Goal: Task Accomplishment & Management: Use online tool/utility

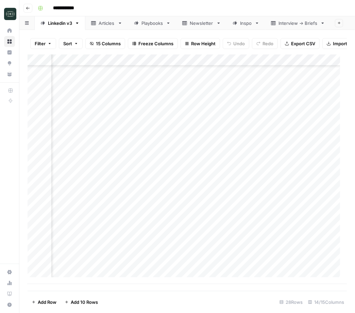
scroll to position [123, 244]
click at [168, 256] on div "Add Column" at bounding box center [188, 169] width 320 height 230
click at [261, 256] on div "Add Column" at bounding box center [188, 169] width 320 height 230
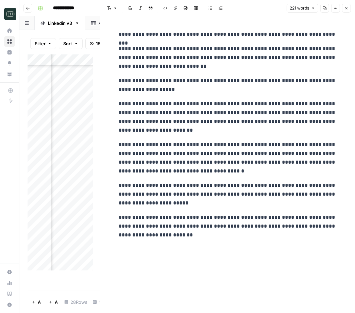
click at [345, 8] on icon "button" at bounding box center [347, 8] width 4 height 4
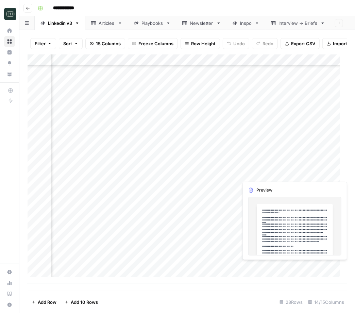
click at [269, 264] on div "Add Column" at bounding box center [188, 169] width 320 height 230
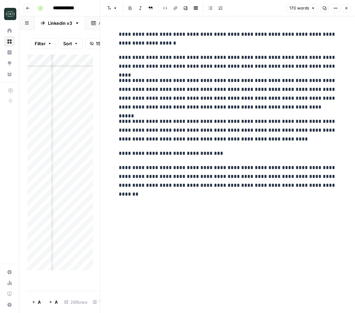
click at [301, 191] on div "**********" at bounding box center [228, 109] width 226 height 165
click at [346, 5] on button "Close" at bounding box center [346, 8] width 9 height 9
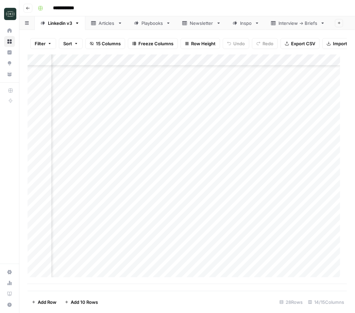
scroll to position [123, 147]
click at [255, 213] on div "Add Column" at bounding box center [188, 169] width 320 height 230
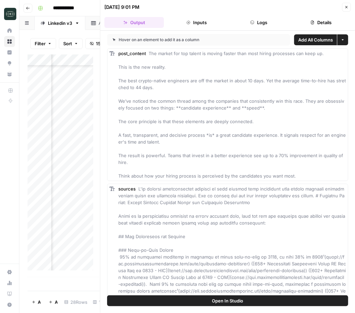
click at [345, 6] on icon "button" at bounding box center [347, 7] width 4 height 4
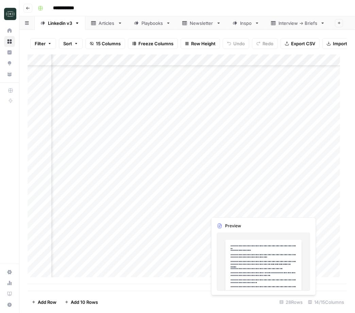
scroll to position [123, 321]
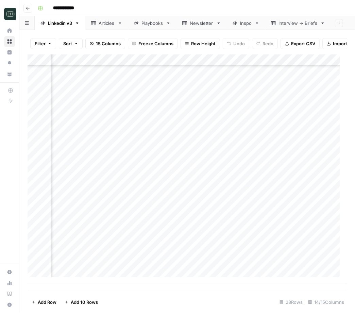
click at [195, 207] on div "Add Column" at bounding box center [188, 169] width 320 height 230
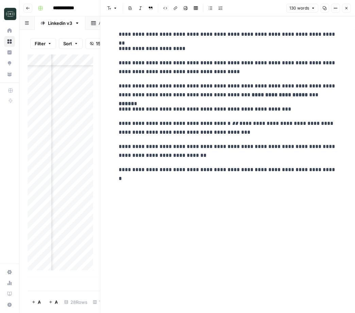
scroll to position [0, 321]
click at [351, 11] on button "Close" at bounding box center [346, 8] width 9 height 9
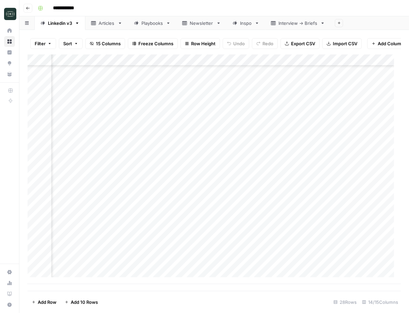
scroll to position [123, 186]
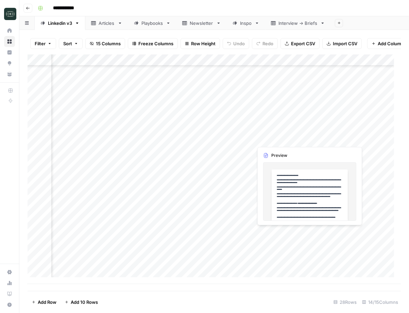
click at [328, 231] on div "Add Column" at bounding box center [215, 169] width 374 height 230
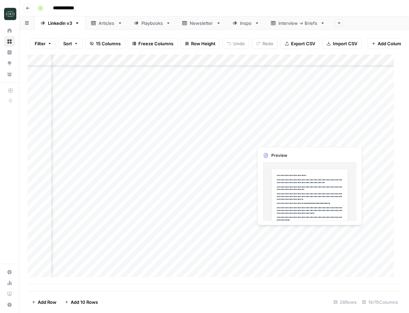
click at [327, 233] on div "Add Column" at bounding box center [215, 169] width 374 height 230
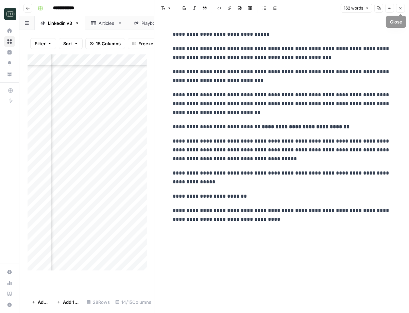
click at [355, 7] on icon "button" at bounding box center [401, 8] width 4 height 4
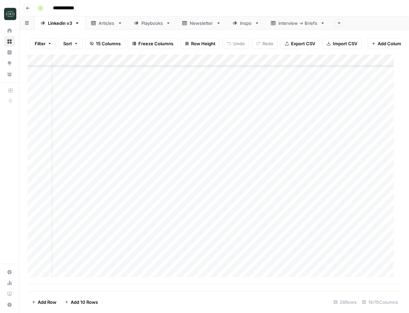
scroll to position [123, 0]
click at [143, 276] on div "Add Column" at bounding box center [215, 169] width 374 height 230
click at [127, 278] on div "Add Column" at bounding box center [215, 169] width 374 height 230
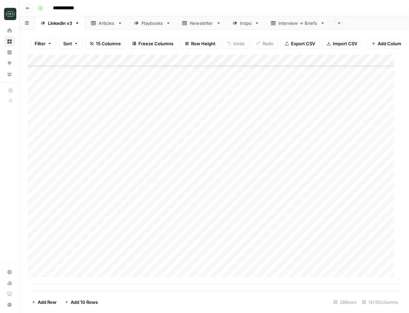
click at [69, 274] on div "Add Column" at bounding box center [215, 169] width 374 height 230
click at [72, 277] on div "Add Column" at bounding box center [215, 169] width 374 height 230
click at [84, 247] on div "Add Column" at bounding box center [215, 169] width 374 height 230
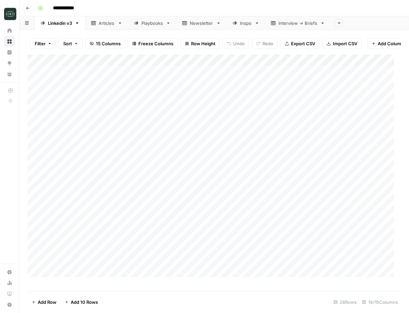
click at [35, 78] on div "Add Column" at bounding box center [215, 169] width 374 height 230
click at [35, 84] on div "Add Column" at bounding box center [215, 169] width 374 height 230
click at [34, 101] on div "Add Column" at bounding box center [215, 169] width 374 height 230
click at [34, 89] on div "Add Column" at bounding box center [215, 169] width 374 height 230
click at [34, 113] on div "Add Column" at bounding box center [215, 169] width 374 height 230
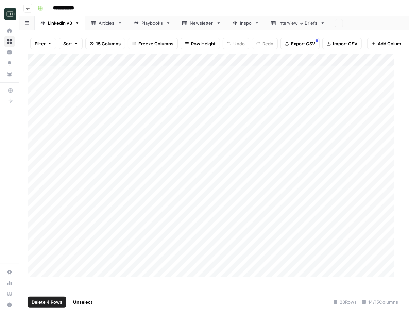
click at [34, 122] on div "Add Column" at bounding box center [215, 169] width 374 height 230
click at [34, 135] on div "Add Column" at bounding box center [215, 169] width 374 height 230
click at [33, 145] on div "Add Column" at bounding box center [215, 169] width 374 height 230
click at [35, 160] on div "Add Column" at bounding box center [215, 169] width 374 height 230
click at [35, 167] on div "Add Column" at bounding box center [215, 169] width 374 height 230
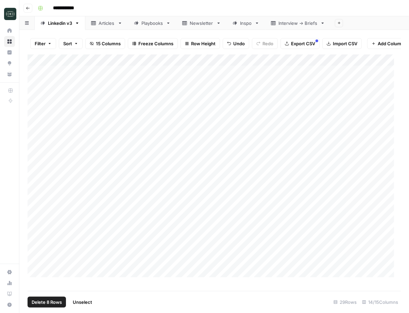
click at [35, 171] on div "Add Column" at bounding box center [215, 169] width 374 height 230
click at [35, 178] on div "Add Column" at bounding box center [215, 169] width 374 height 230
click at [60, 76] on div "Add Column" at bounding box center [215, 169] width 374 height 230
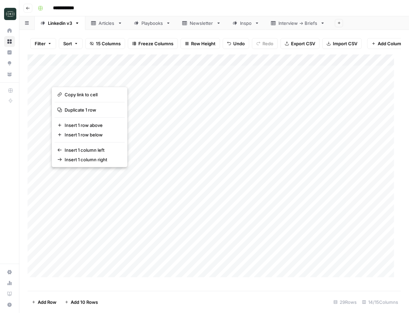
click at [67, 77] on button "button" at bounding box center [85, 78] width 69 height 12
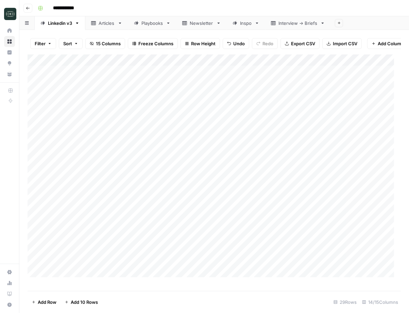
click at [44, 76] on div "Add Column" at bounding box center [215, 169] width 374 height 230
click at [37, 77] on div "Add Column" at bounding box center [215, 169] width 374 height 230
click at [35, 87] on div "Add Column" at bounding box center [215, 169] width 374 height 230
click at [36, 95] on div "Add Column" at bounding box center [215, 169] width 374 height 230
click at [36, 99] on div "Add Column" at bounding box center [215, 169] width 374 height 230
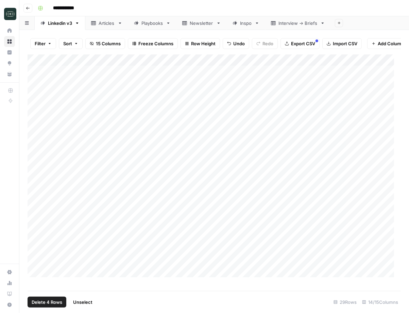
click at [35, 112] on div "Add Column" at bounding box center [215, 169] width 374 height 230
click at [34, 128] on div "Add Column" at bounding box center [215, 169] width 374 height 230
click at [34, 134] on div "Add Column" at bounding box center [215, 169] width 374 height 230
click at [35, 145] on div "Add Column" at bounding box center [215, 169] width 374 height 230
click at [36, 159] on div "Add Column" at bounding box center [215, 169] width 374 height 230
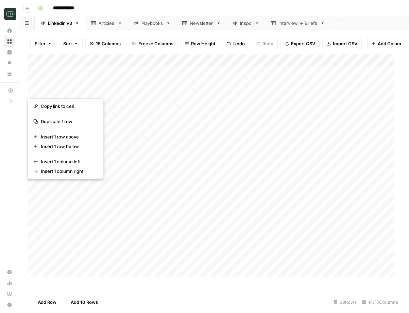
click at [165, 162] on div "Add Column" at bounding box center [215, 169] width 374 height 230
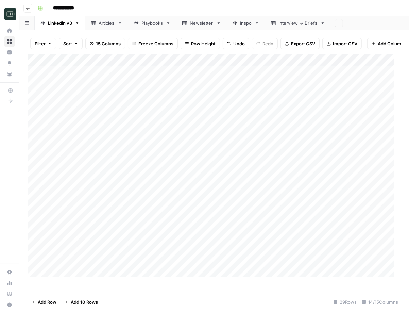
click at [158, 180] on div "Add Column" at bounding box center [215, 169] width 374 height 230
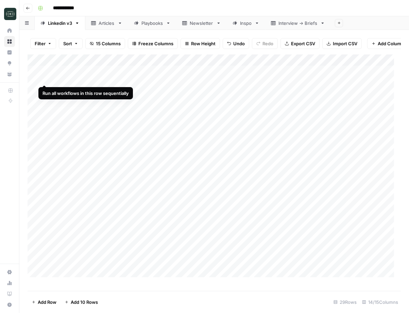
click at [34, 77] on div "Add Column" at bounding box center [215, 169] width 374 height 230
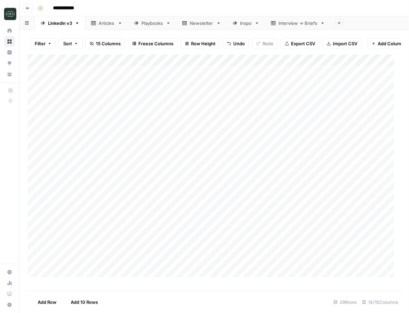
click at [64, 83] on div "Add Column" at bounding box center [215, 169] width 374 height 230
click at [35, 80] on div "Add Column" at bounding box center [215, 169] width 374 height 230
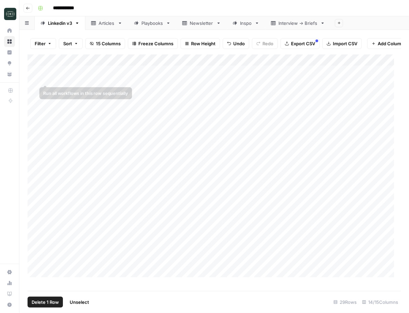
click at [59, 88] on div "Add Column" at bounding box center [215, 169] width 374 height 230
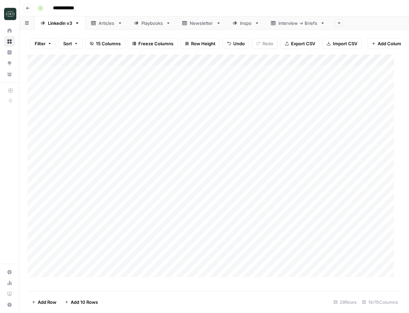
click at [30, 77] on div "Add Column" at bounding box center [215, 169] width 374 height 230
click at [29, 80] on div "Add Column" at bounding box center [215, 169] width 374 height 230
click at [72, 273] on div "Add Column" at bounding box center [215, 169] width 374 height 230
click at [70, 277] on div "Add Column" at bounding box center [215, 169] width 374 height 230
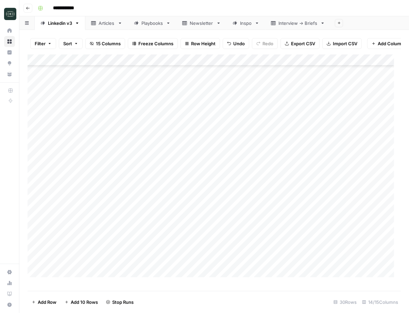
scroll to position [146, 0]
click at [62, 279] on div "Add Column" at bounding box center [215, 169] width 374 height 230
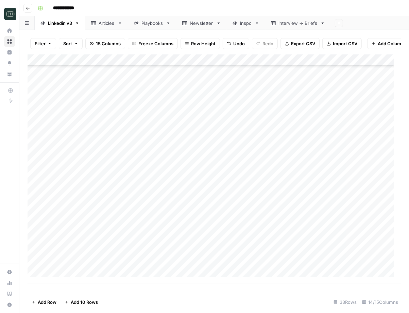
click at [62, 279] on div "Add Column" at bounding box center [215, 169] width 374 height 230
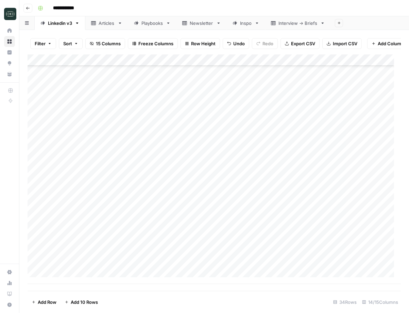
click at [62, 279] on div "Add Column" at bounding box center [215, 169] width 374 height 230
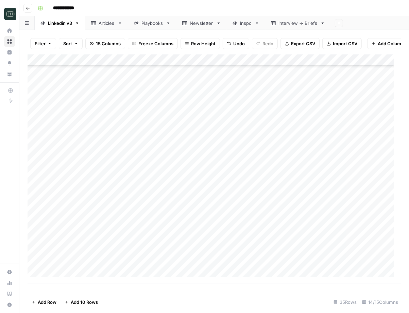
click at [62, 279] on div "Add Column" at bounding box center [215, 169] width 374 height 230
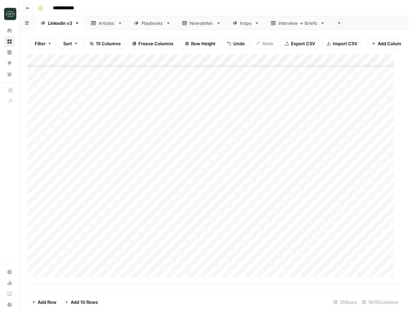
click at [63, 277] on div "Add Column" at bounding box center [215, 169] width 374 height 230
click at [64, 277] on div "Add Column" at bounding box center [215, 169] width 374 height 230
click at [75, 303] on span "Add 10 Rows" at bounding box center [84, 302] width 27 height 7
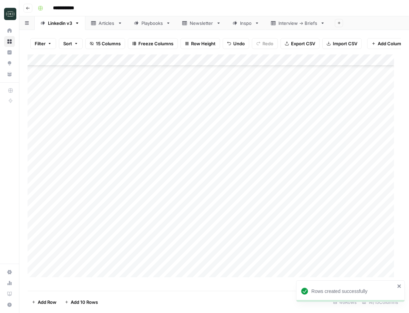
scroll to position [260, 0]
click at [131, 155] on div "Add Column" at bounding box center [215, 169] width 374 height 230
click at [131, 155] on textarea at bounding box center [197, 154] width 155 height 10
type textarea "**********"
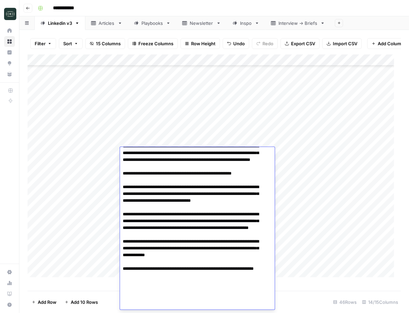
scroll to position [216, 0]
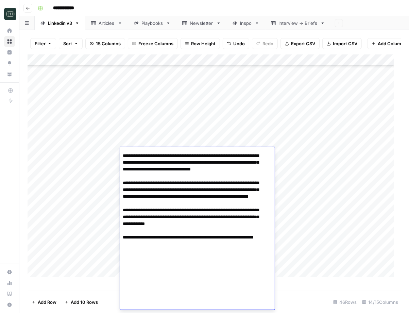
click at [293, 220] on div "Add Column" at bounding box center [215, 169] width 374 height 230
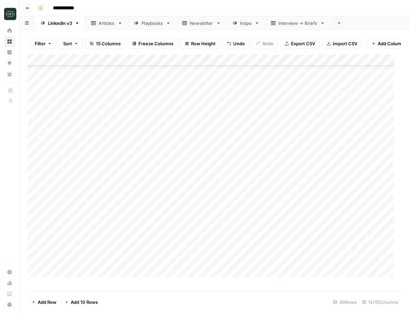
scroll to position [228, 0]
click at [226, 182] on div "Add Column" at bounding box center [215, 169] width 374 height 230
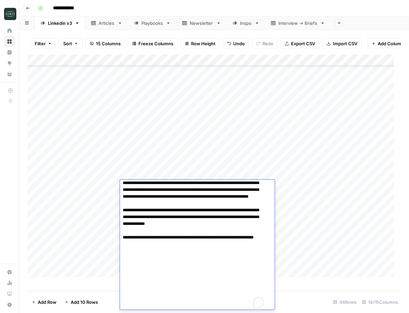
scroll to position [0, 0]
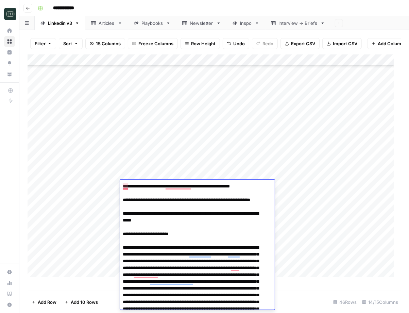
click at [0, 0] on div at bounding box center [0, 0] width 0 height 0
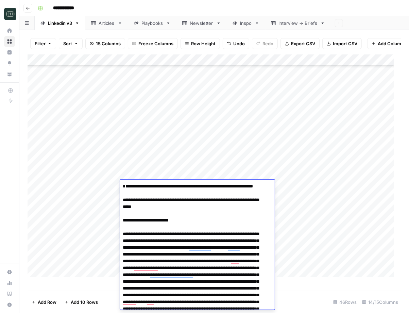
type textarea "**********"
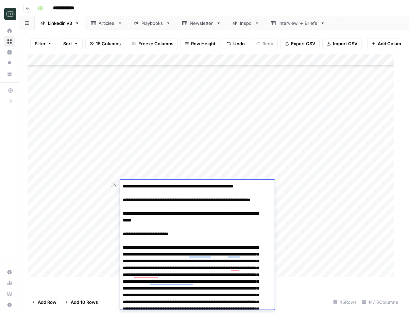
click at [95, 187] on div "Add Column" at bounding box center [215, 169] width 374 height 230
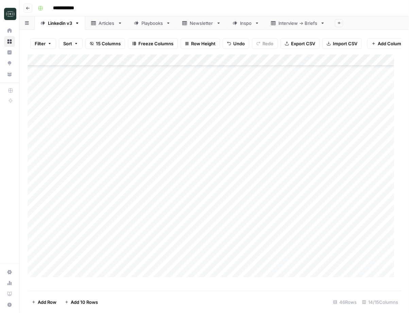
click at [100, 188] on div "Add Column" at bounding box center [215, 169] width 374 height 230
type textarea "**********"
click at [195, 197] on div "Add Column" at bounding box center [215, 169] width 374 height 230
click at [341, 186] on div "Add Column" at bounding box center [215, 169] width 374 height 230
click at [348, 187] on div "Add Column" at bounding box center [215, 169] width 374 height 230
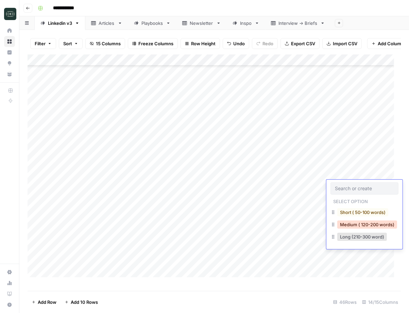
click at [347, 224] on button "Medium ( 120-200 words)" at bounding box center [368, 225] width 60 height 8
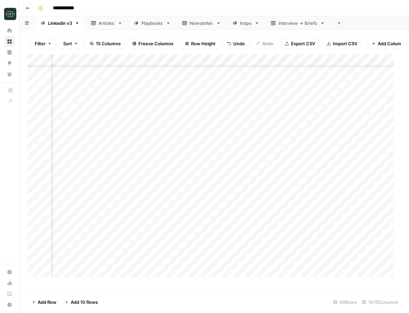
scroll to position [232, 96]
click at [317, 182] on div "Add Column" at bounding box center [215, 169] width 374 height 230
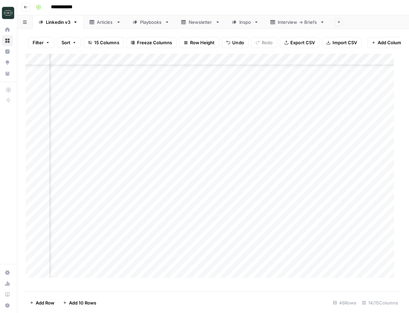
scroll to position [0, 0]
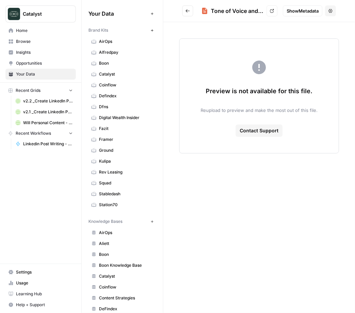
click at [186, 10] on icon "Go back" at bounding box center [188, 11] width 5 height 5
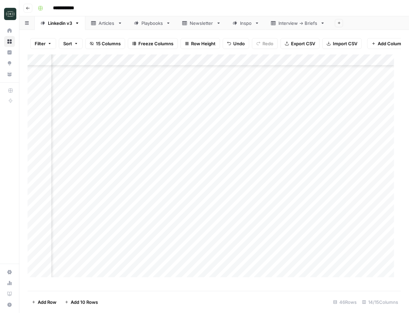
scroll to position [232, 127]
click at [52, 185] on div "Add Column" at bounding box center [215, 169] width 374 height 230
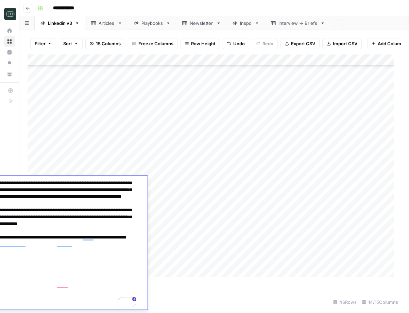
scroll to position [244, 0]
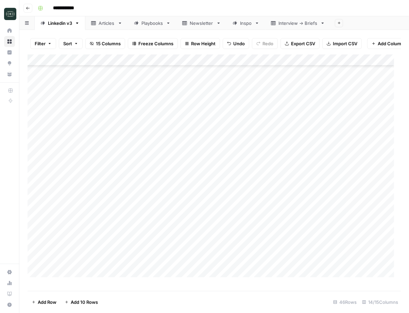
click at [228, 216] on div "Add Column" at bounding box center [215, 169] width 374 height 230
click at [199, 183] on div "Add Column" at bounding box center [215, 169] width 374 height 230
click at [96, 197] on div "Add Column" at bounding box center [215, 169] width 374 height 230
click at [147, 184] on div "Add Column" at bounding box center [215, 169] width 374 height 230
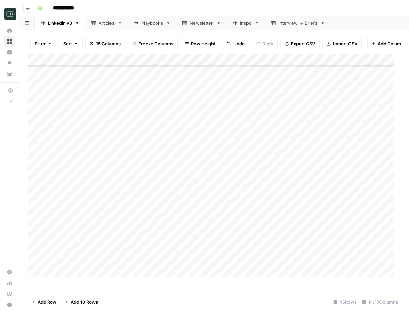
click at [147, 184] on div "Add Column" at bounding box center [215, 169] width 374 height 230
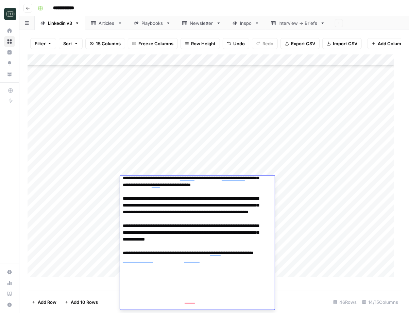
scroll to position [229, 0]
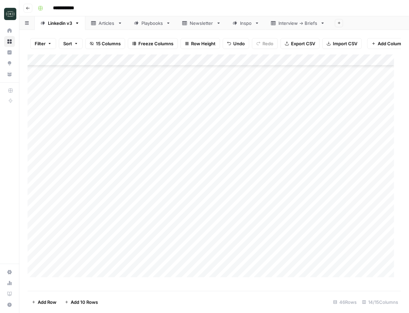
click at [302, 201] on div "Add Column" at bounding box center [215, 169] width 374 height 230
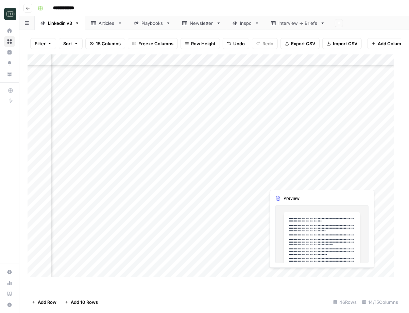
click at [294, 181] on div "Add Column" at bounding box center [215, 169] width 374 height 230
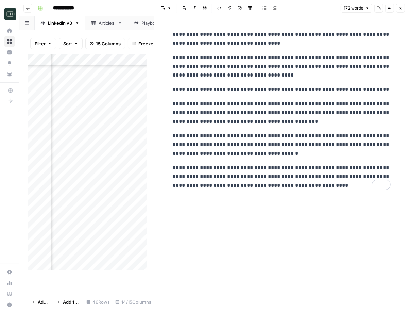
click at [176, 34] on p "**********" at bounding box center [282, 39] width 218 height 18
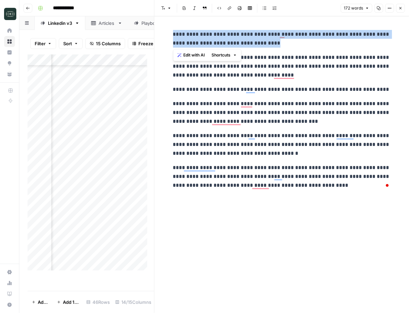
drag, startPoint x: 176, startPoint y: 34, endPoint x: 253, endPoint y: 143, distance: 133.2
click at [253, 143] on div "**********" at bounding box center [282, 109] width 226 height 165
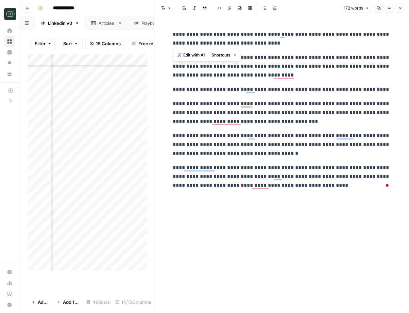
click at [285, 186] on p "**********" at bounding box center [282, 176] width 218 height 27
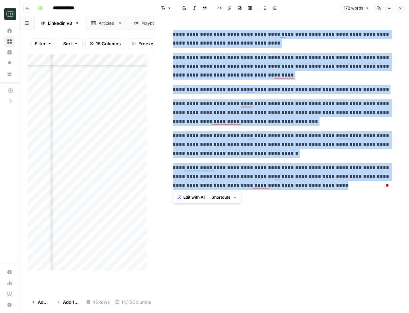
drag, startPoint x: 308, startPoint y: 185, endPoint x: 157, endPoint y: 30, distance: 216.6
click at [157, 30] on div "**********" at bounding box center [281, 156] width 255 height 313
copy div "**********"
click at [113, 203] on div "Add Column" at bounding box center [91, 165] width 127 height 223
click at [402, 9] on icon "button" at bounding box center [401, 8] width 4 height 4
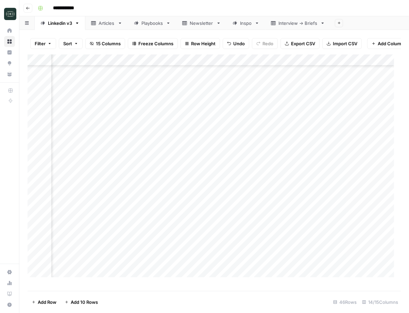
scroll to position [232, 275]
click at [308, 182] on div "Add Column" at bounding box center [215, 169] width 374 height 230
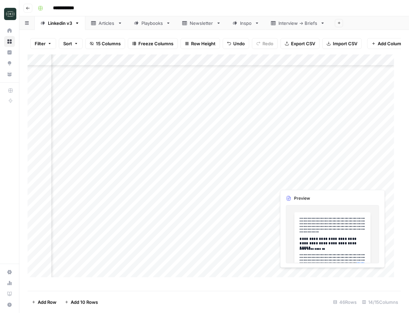
click at [308, 182] on div "Add Column" at bounding box center [215, 169] width 374 height 230
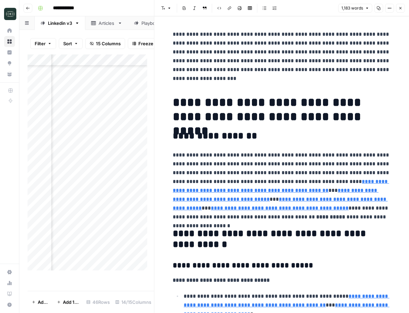
click at [398, 9] on button "Close" at bounding box center [401, 8] width 9 height 9
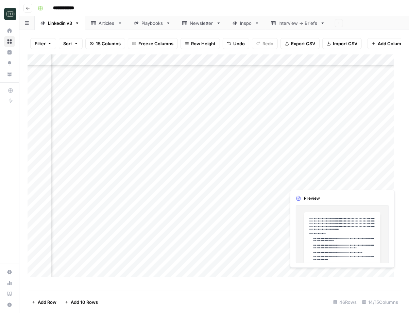
click at [359, 185] on div "Add Column" at bounding box center [215, 169] width 374 height 230
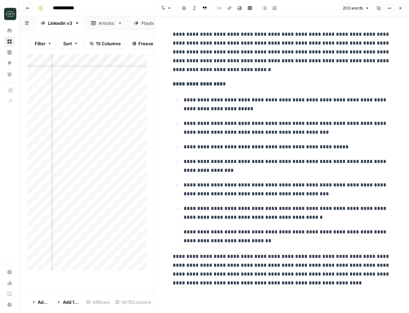
click at [403, 8] on span "Close" at bounding box center [403, 8] width 0 height 0
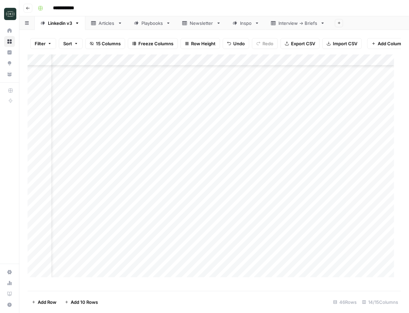
scroll to position [232, 0]
click at [69, 184] on div "Add Column" at bounding box center [215, 169] width 374 height 230
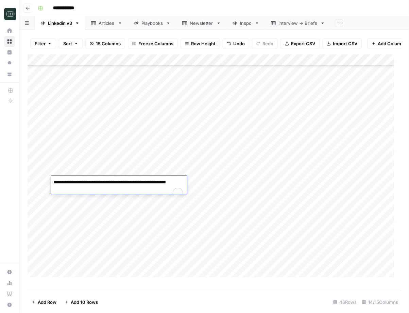
click at [112, 184] on textarea "**********" at bounding box center [119, 189] width 136 height 23
click at [200, 189] on div "Add Column" at bounding box center [215, 169] width 374 height 230
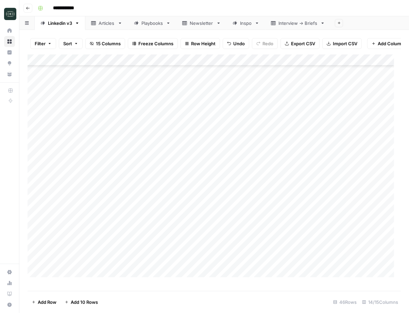
click at [191, 180] on div "Add Column" at bounding box center [215, 169] width 374 height 230
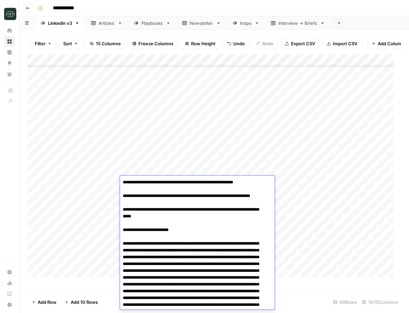
scroll to position [244, 0]
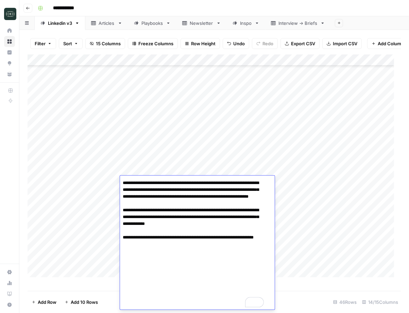
click at [132, 182] on textarea "To enrich screen reader interactions, please activate Accessibility in Grammarl…" at bounding box center [194, 121] width 148 height 377
click at [296, 212] on div "Add Column" at bounding box center [215, 169] width 374 height 230
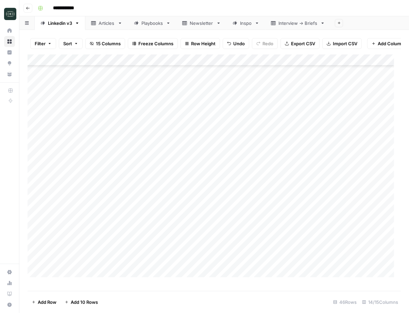
click at [72, 194] on div "Add Column" at bounding box center [215, 169] width 374 height 230
click at [151, 182] on div "Add Column" at bounding box center [215, 169] width 374 height 230
click at [153, 195] on div "Add Column" at bounding box center [215, 169] width 374 height 230
click at [153, 195] on textarea at bounding box center [197, 194] width 155 height 10
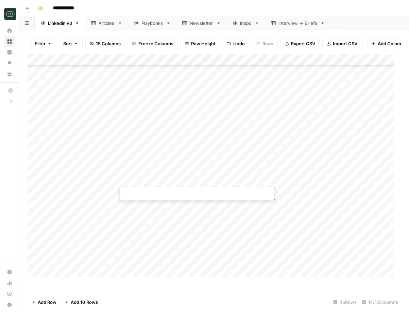
type textarea "**********"
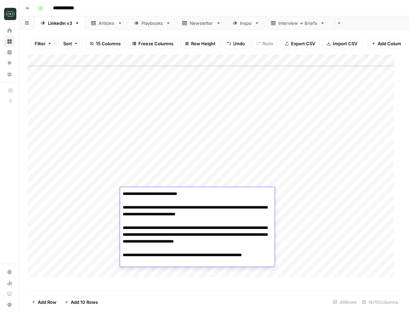
click at [181, 197] on textarea "**********" at bounding box center [197, 224] width 155 height 71
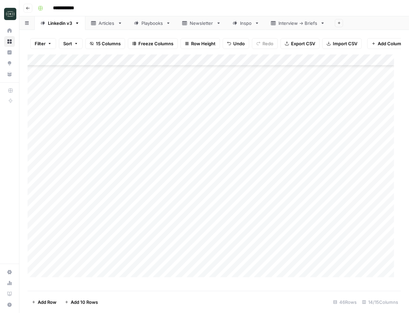
click at [96, 194] on div "Add Column" at bounding box center [215, 169] width 374 height 230
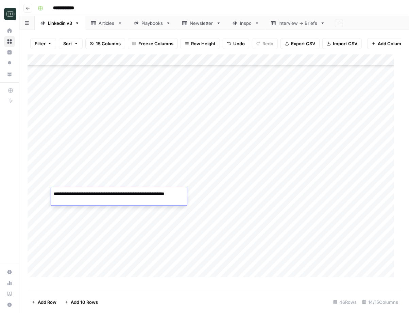
type textarea "**********"
click at [176, 204] on div "Add Column" at bounding box center [215, 169] width 374 height 230
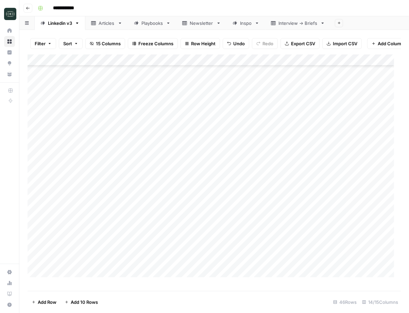
click at [158, 193] on div "Add Column" at bounding box center [215, 169] width 374 height 230
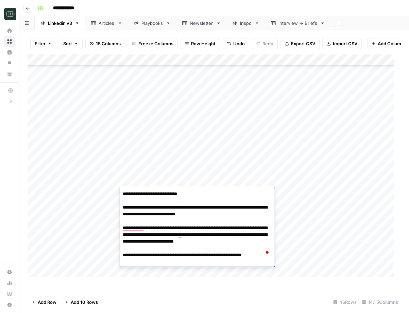
click at [124, 193] on textarea "**********" at bounding box center [197, 224] width 155 height 71
click at [135, 194] on textarea "**********" at bounding box center [197, 224] width 155 height 71
click at [122, 227] on textarea "**********" at bounding box center [197, 224] width 155 height 71
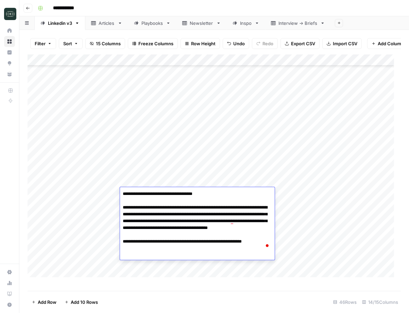
type textarea "**********"
click at [230, 209] on textarea "**********" at bounding box center [197, 221] width 155 height 64
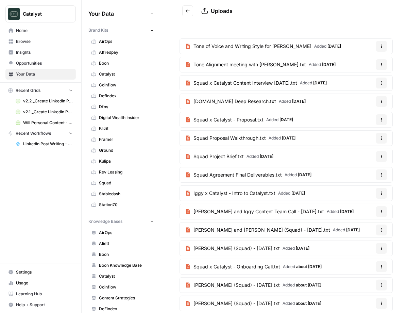
click at [236, 45] on span "Tone of Voice and Writing Style for Ignacio.md" at bounding box center [253, 46] width 118 height 7
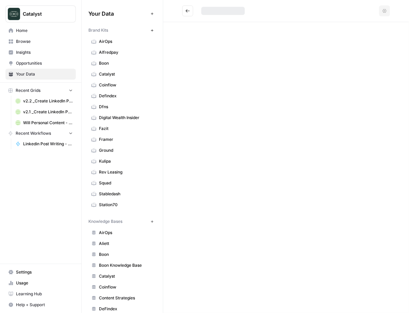
click at [189, 14] on button "Go back" at bounding box center [187, 10] width 11 height 11
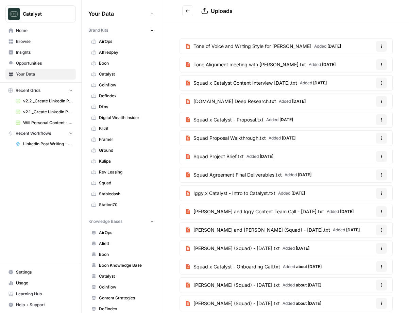
click at [211, 46] on span "Tone of Voice and Writing Style for Ignacio.md" at bounding box center [253, 46] width 118 height 7
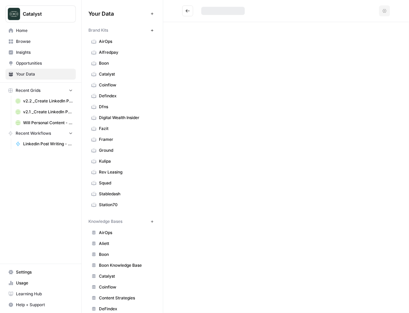
click at [188, 15] on button "Go back" at bounding box center [187, 10] width 11 height 11
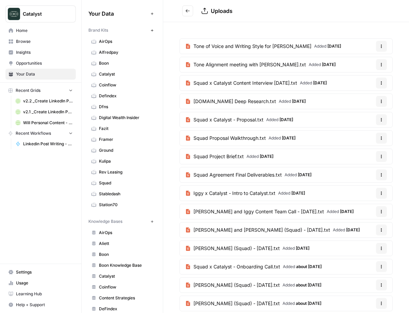
click at [188, 10] on icon "Go back" at bounding box center [188, 11] width 5 height 5
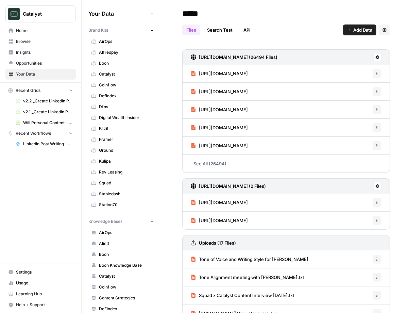
click at [392, 54] on div "[URL][DOMAIN_NAME] (26494 Files) [URL][DOMAIN_NAME] Options [URL][DOMAIN_NAME] …" at bounding box center [286, 202] width 246 height 323
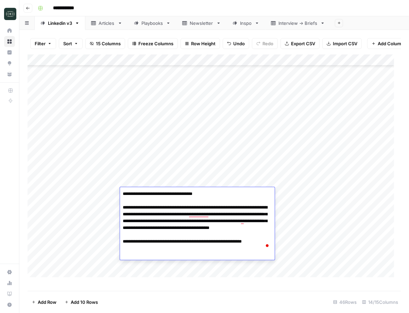
scroll to position [232, 0]
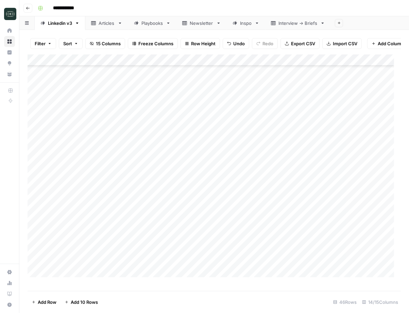
click at [291, 209] on div "Add Column" at bounding box center [215, 169] width 374 height 230
click at [276, 188] on div "Add Column" at bounding box center [215, 169] width 374 height 230
click at [268, 190] on div "Add Column" at bounding box center [215, 169] width 374 height 230
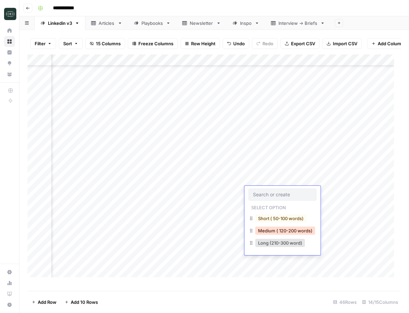
click at [270, 231] on button "Medium ( 120-200 words)" at bounding box center [286, 231] width 60 height 8
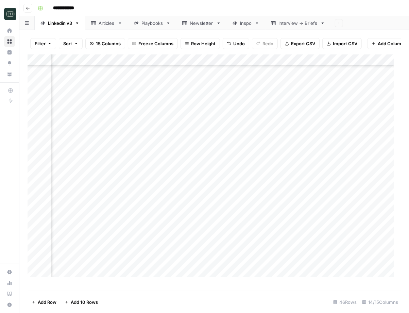
scroll to position [233, 135]
click at [301, 189] on div "Add Column" at bounding box center [215, 169] width 374 height 230
click at [208, 195] on div "Add Column" at bounding box center [215, 169] width 374 height 230
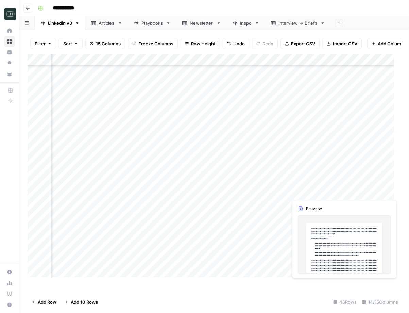
click at [312, 193] on div "Add Column" at bounding box center [215, 169] width 374 height 230
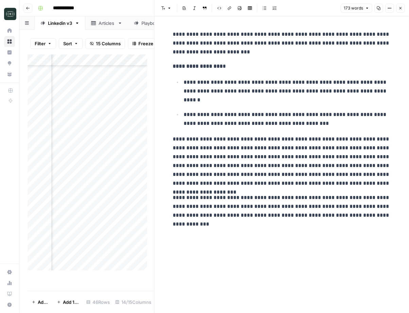
click at [400, 6] on icon "button" at bounding box center [401, 8] width 4 height 4
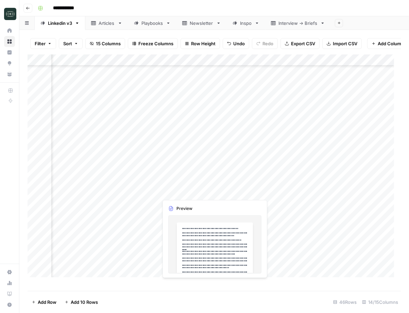
click at [190, 191] on div "Add Column" at bounding box center [215, 169] width 374 height 230
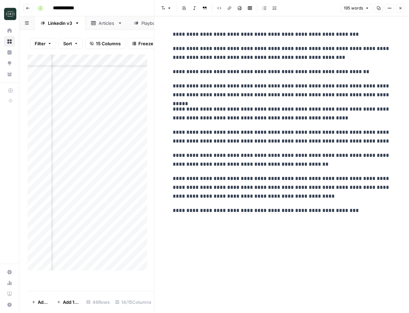
click at [292, 132] on p "**********" at bounding box center [282, 137] width 218 height 18
drag, startPoint x: 292, startPoint y: 132, endPoint x: 308, endPoint y: 133, distance: 16.4
click at [308, 133] on p "**********" at bounding box center [282, 137] width 218 height 18
copy p "**********"
click at [213, 163] on p "**********" at bounding box center [282, 160] width 218 height 18
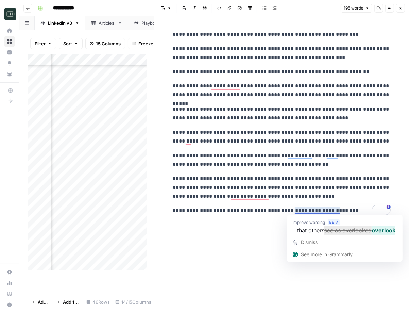
click at [345, 210] on p "**********" at bounding box center [282, 210] width 218 height 9
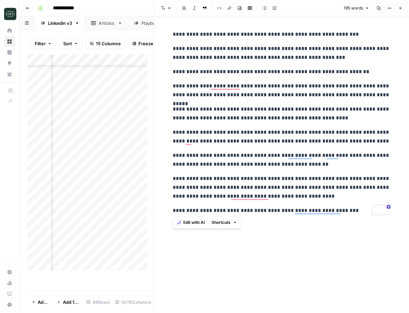
drag, startPoint x: 345, startPoint y: 210, endPoint x: 170, endPoint y: 25, distance: 254.7
click at [170, 25] on div "**********" at bounding box center [282, 164] width 226 height 297
copy div "**********"
click at [401, 9] on icon "button" at bounding box center [401, 8] width 4 height 4
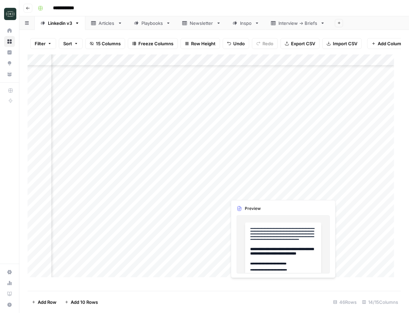
click at [253, 192] on div "Add Column" at bounding box center [215, 169] width 374 height 230
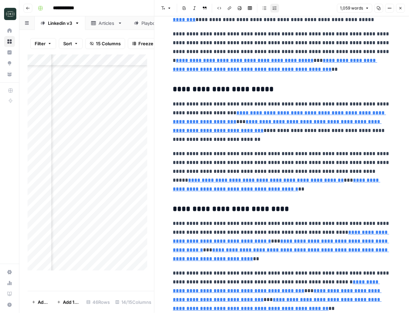
scroll to position [340, 0]
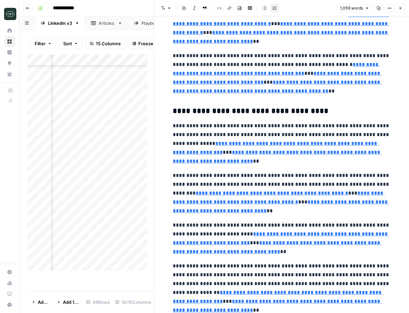
type input "[URL]"
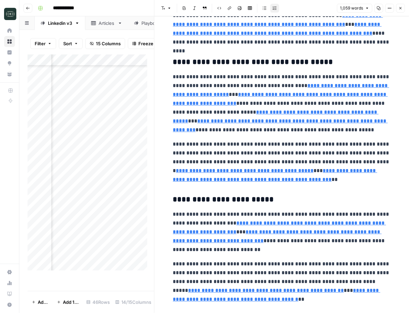
scroll to position [0, 0]
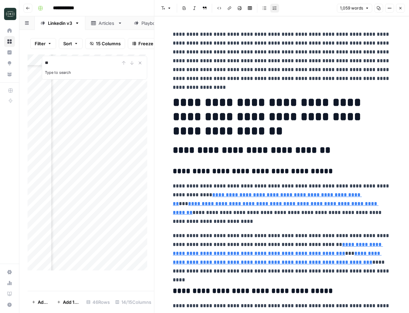
type input "*"
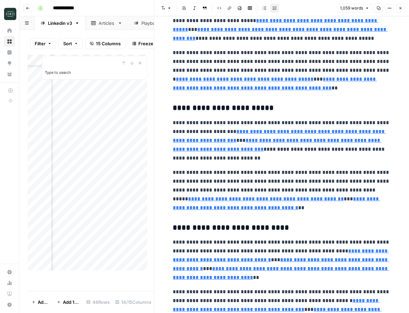
scroll to position [324, 0]
